Goal: Task Accomplishment & Management: Manage account settings

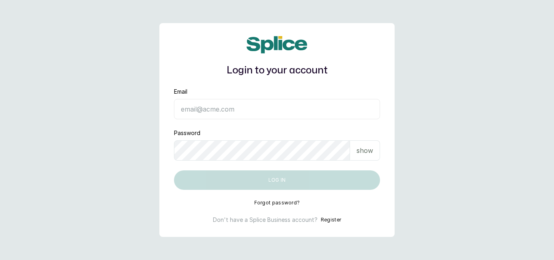
type input "skingenicpro@brownskingirlbsg.com"
click at [321, 181] on button "Log in" at bounding box center [277, 179] width 206 height 19
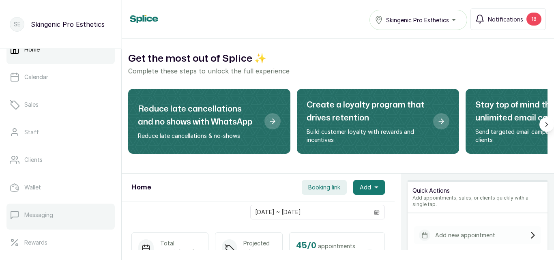
scroll to position [15, 0]
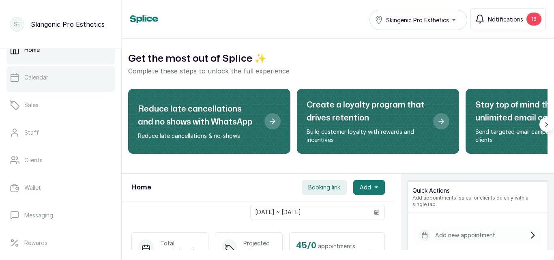
click at [99, 73] on link "Calendar" at bounding box center [60, 77] width 108 height 23
